Goal: Use online tool/utility: Utilize a website feature to perform a specific function

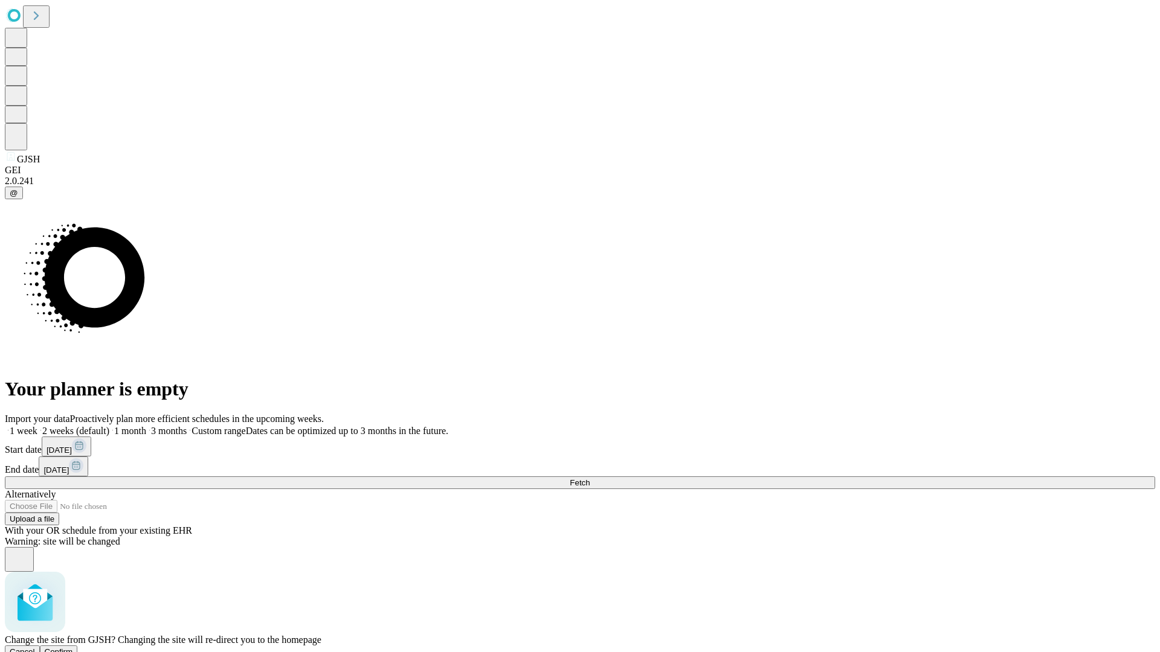
click at [73, 648] on span "Confirm" at bounding box center [59, 652] width 28 height 9
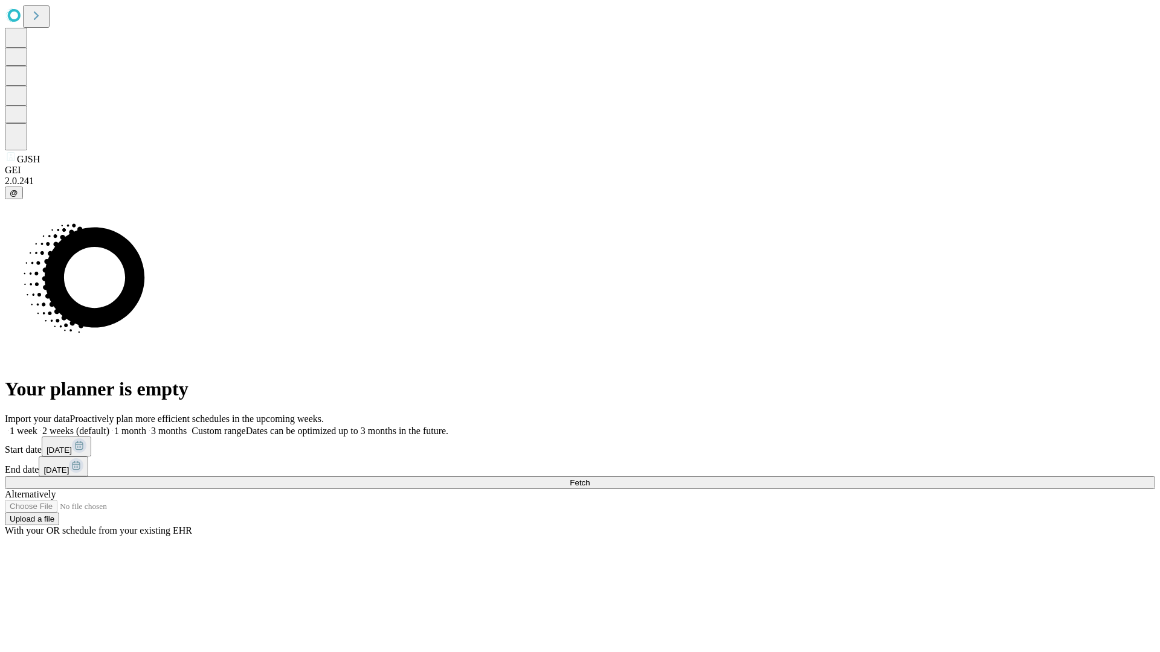
click at [109, 426] on label "2 weeks (default)" at bounding box center [73, 431] width 72 height 10
click at [590, 478] on span "Fetch" at bounding box center [580, 482] width 20 height 9
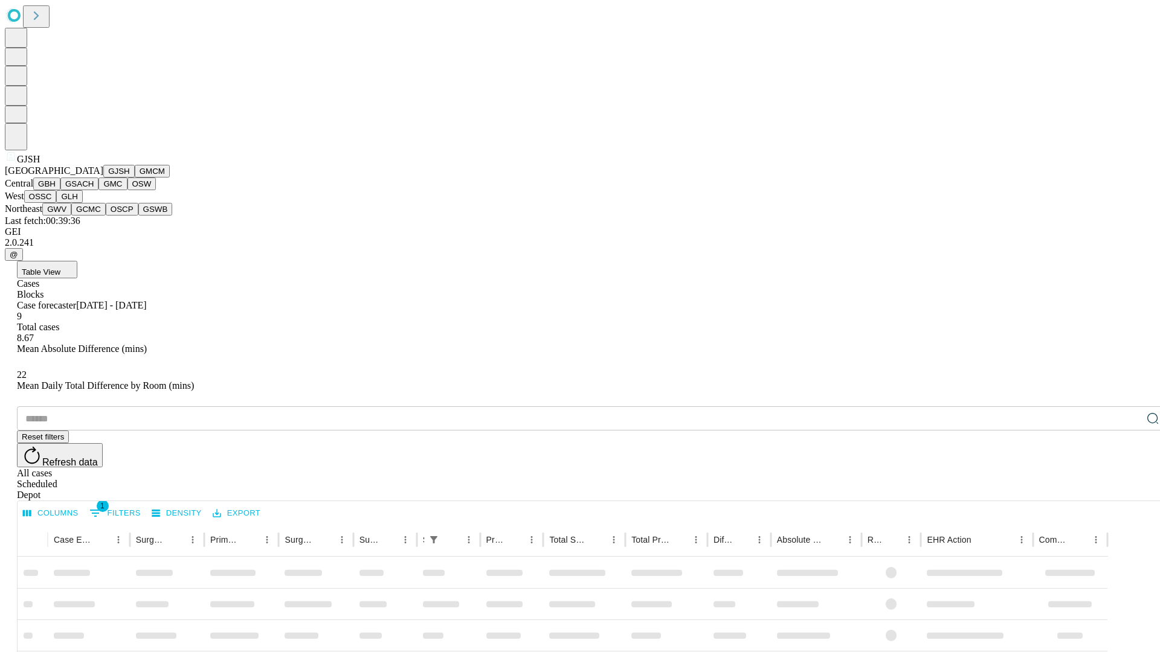
click at [135, 178] on button "GMCM" at bounding box center [152, 171] width 35 height 13
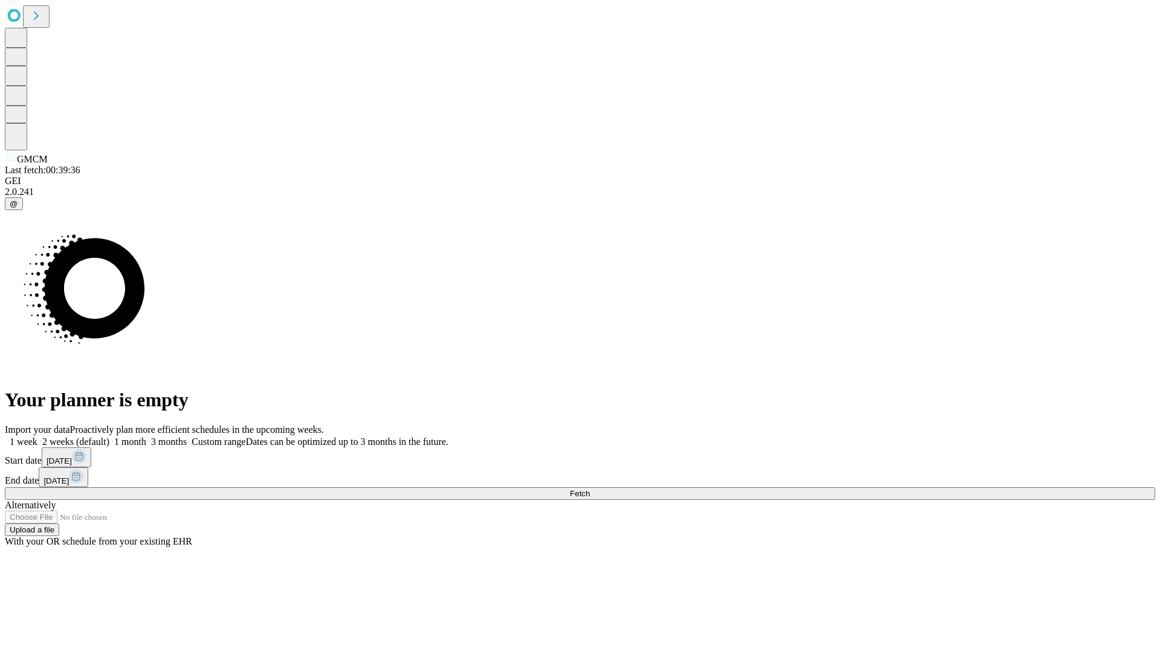
click at [109, 437] on label "2 weeks (default)" at bounding box center [73, 442] width 72 height 10
click at [590, 489] on span "Fetch" at bounding box center [580, 493] width 20 height 9
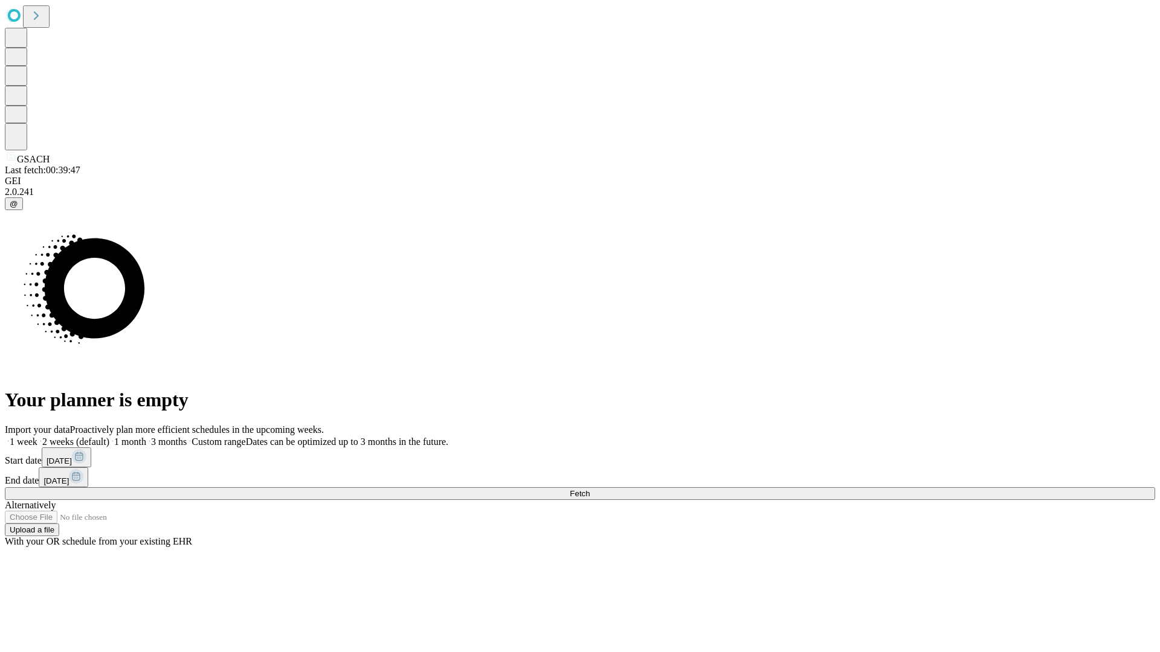
click at [590, 489] on span "Fetch" at bounding box center [580, 493] width 20 height 9
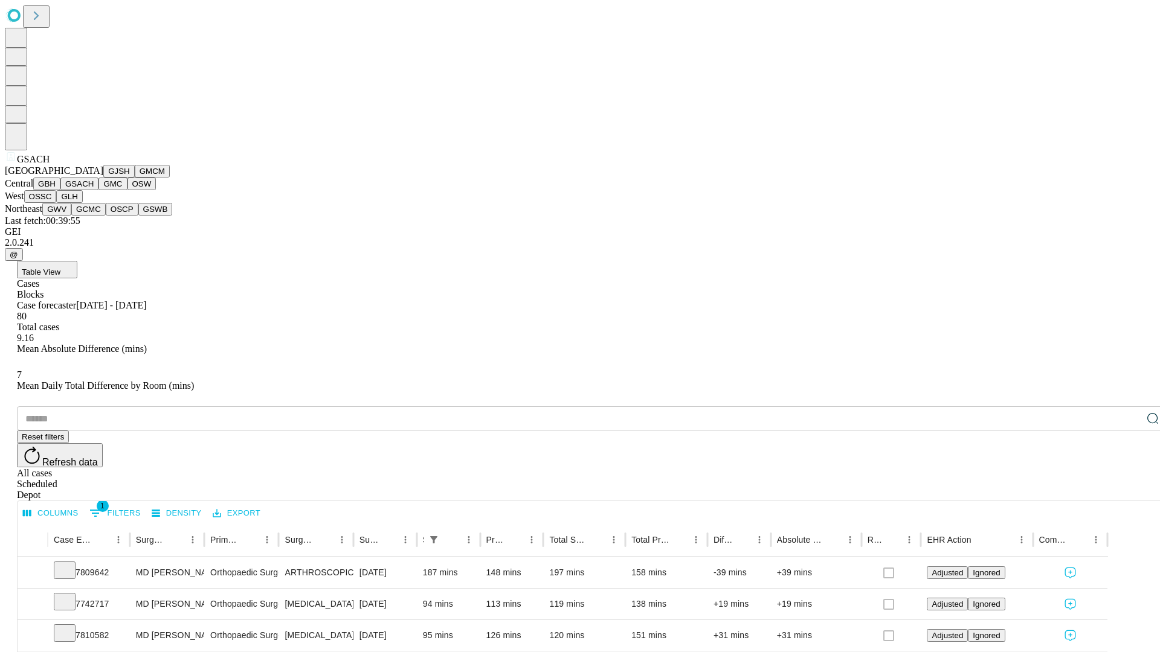
click at [98, 190] on button "GMC" at bounding box center [112, 184] width 28 height 13
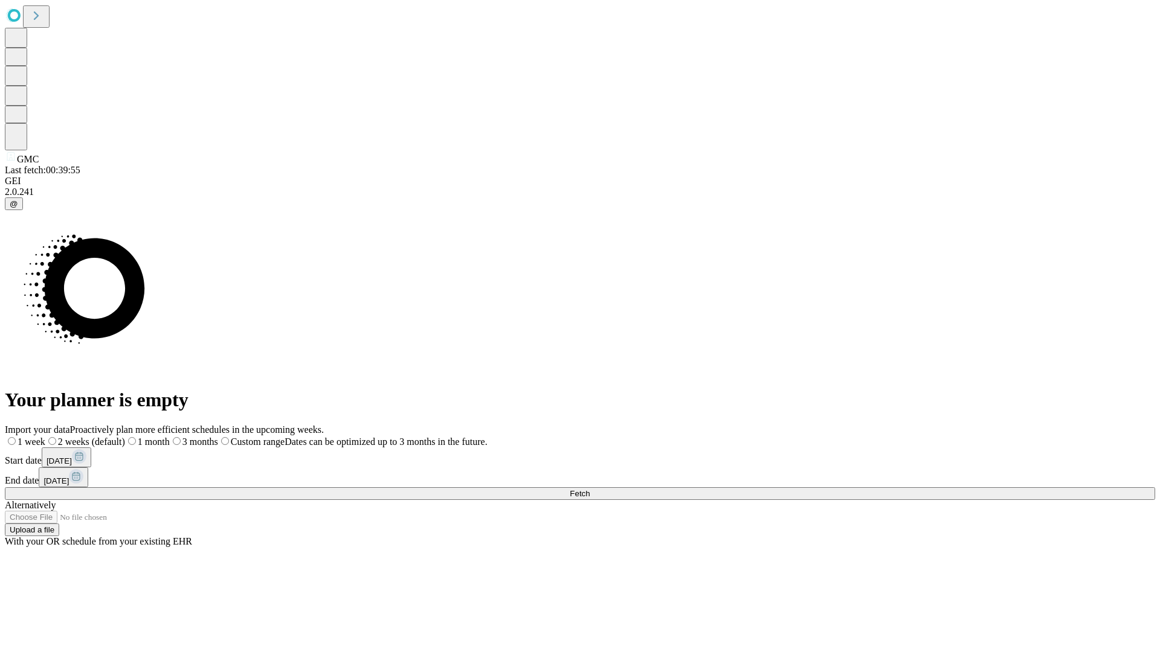
click at [125, 437] on label "2 weeks (default)" at bounding box center [85, 442] width 80 height 10
click at [590, 489] on span "Fetch" at bounding box center [580, 493] width 20 height 9
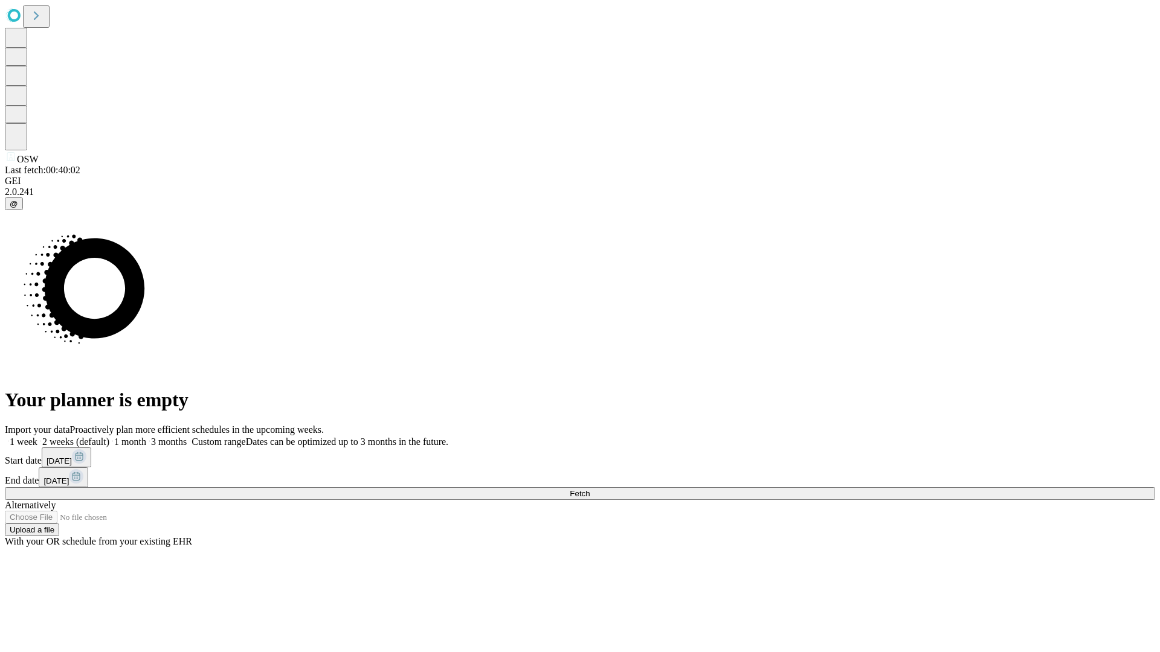
click at [109, 437] on label "2 weeks (default)" at bounding box center [73, 442] width 72 height 10
click at [590, 489] on span "Fetch" at bounding box center [580, 493] width 20 height 9
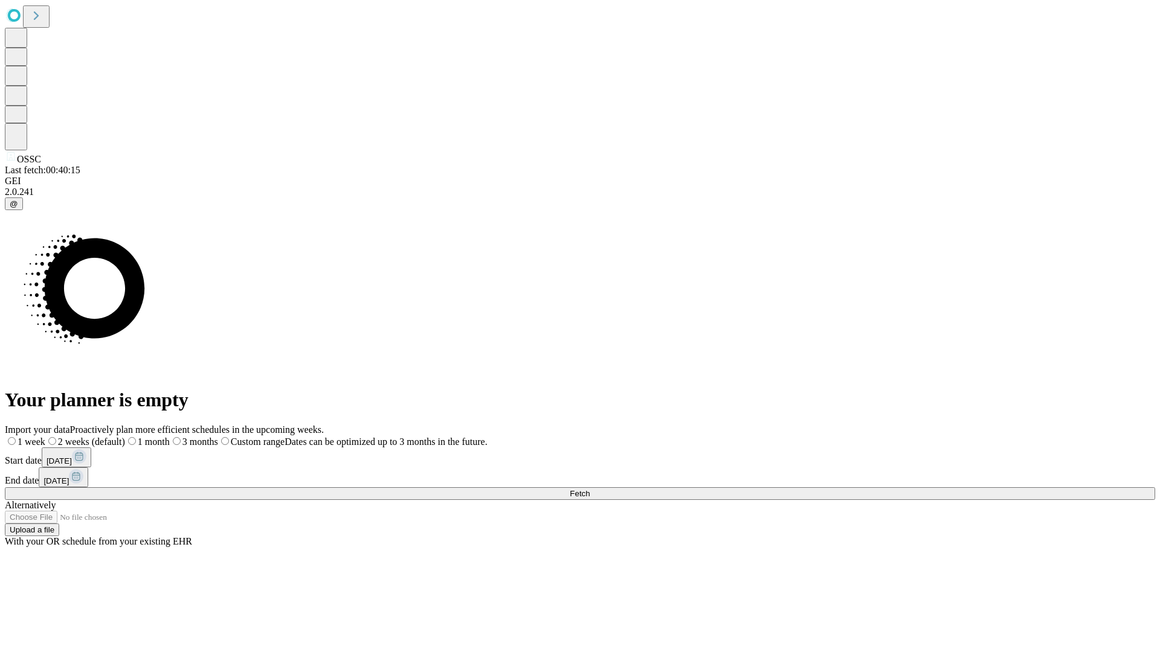
click at [125, 437] on label "2 weeks (default)" at bounding box center [85, 442] width 80 height 10
click at [590, 489] on span "Fetch" at bounding box center [580, 493] width 20 height 9
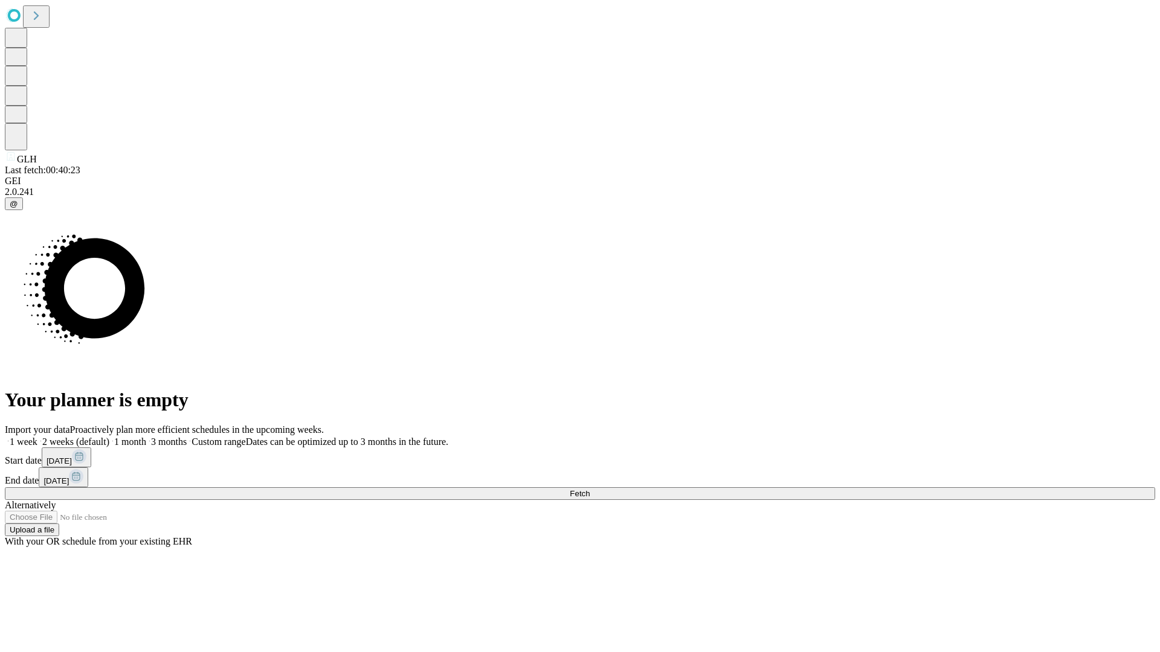
click at [109, 437] on label "2 weeks (default)" at bounding box center [73, 442] width 72 height 10
click at [590, 489] on span "Fetch" at bounding box center [580, 493] width 20 height 9
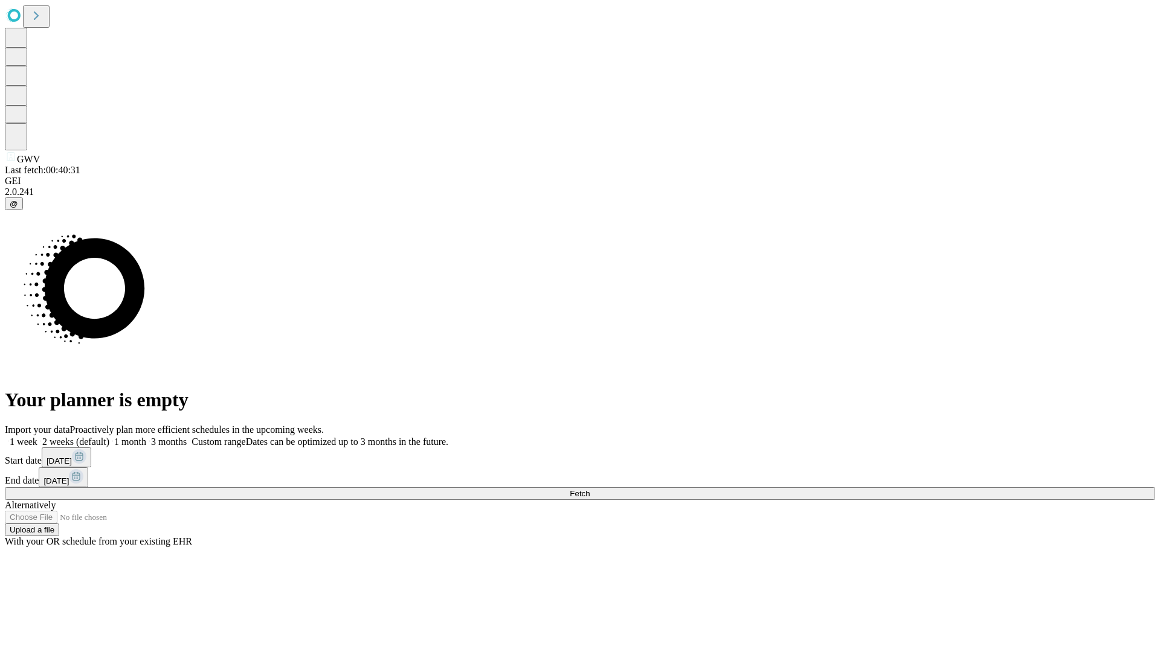
click at [109, 437] on label "2 weeks (default)" at bounding box center [73, 442] width 72 height 10
click at [590, 489] on span "Fetch" at bounding box center [580, 493] width 20 height 9
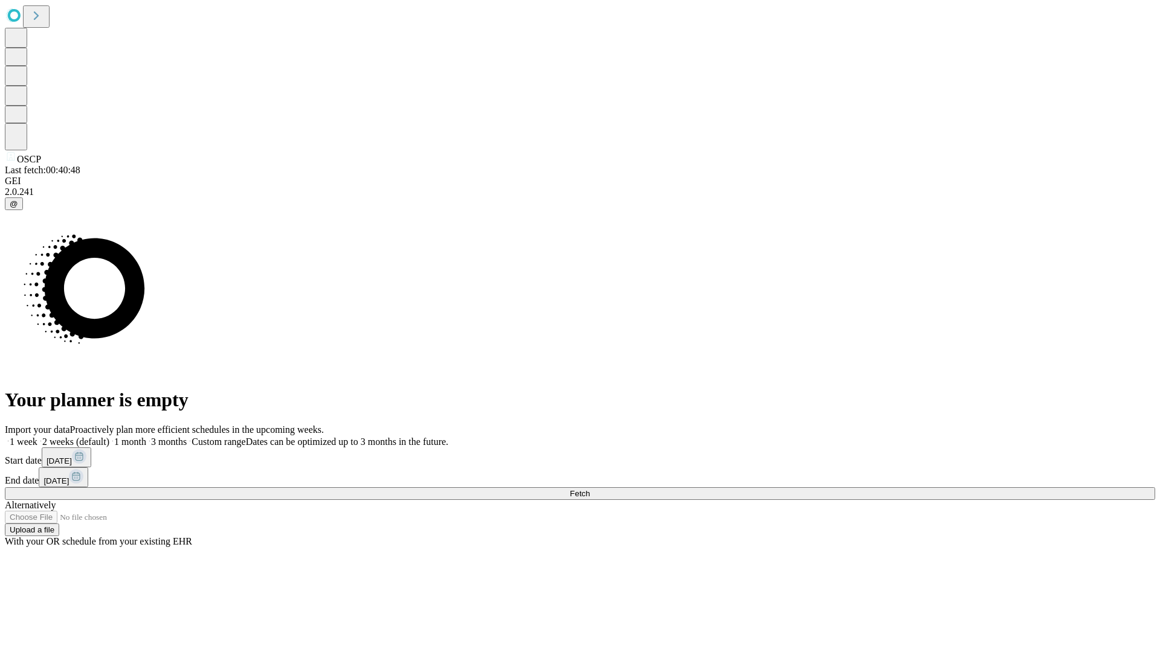
click at [109, 437] on label "2 weeks (default)" at bounding box center [73, 442] width 72 height 10
click at [590, 489] on span "Fetch" at bounding box center [580, 493] width 20 height 9
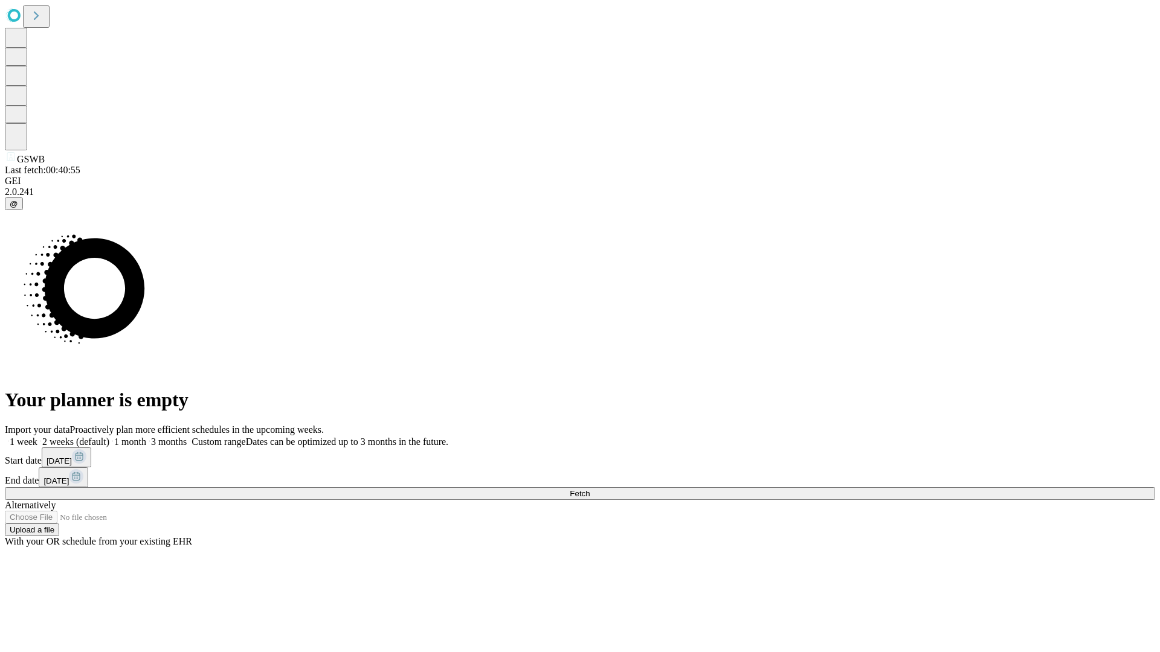
click at [590, 489] on span "Fetch" at bounding box center [580, 493] width 20 height 9
